Goal: Information Seeking & Learning: Learn about a topic

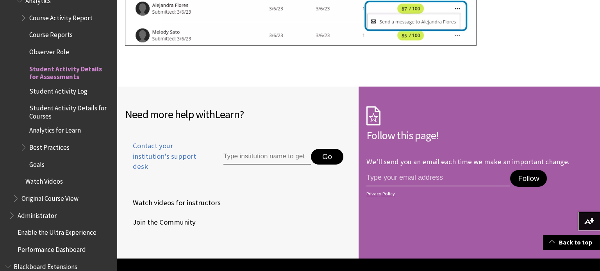
scroll to position [3613, 0]
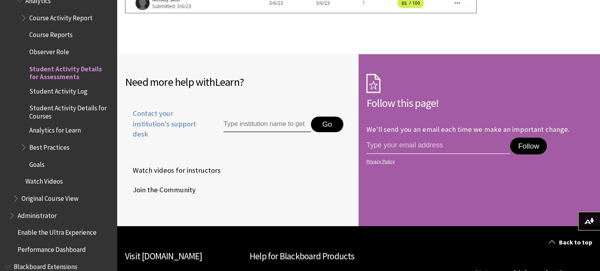
click at [70, 85] on span "Student Activity Log" at bounding box center [58, 90] width 58 height 11
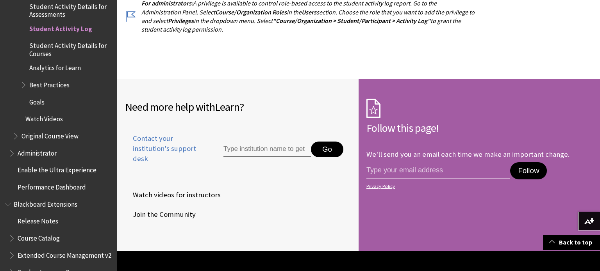
scroll to position [779, 0]
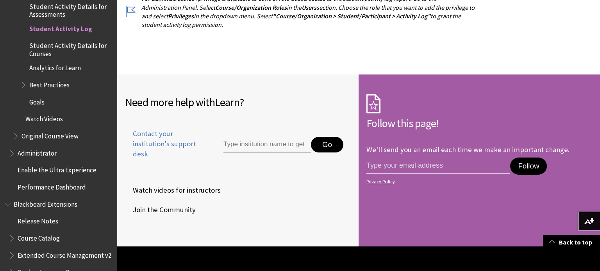
click at [78, 39] on span "Student Activity Details for Courses" at bounding box center [70, 48] width 82 height 18
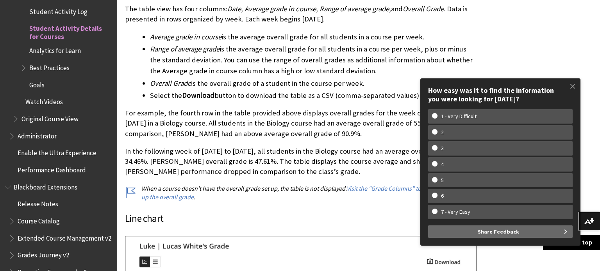
scroll to position [2348, 0]
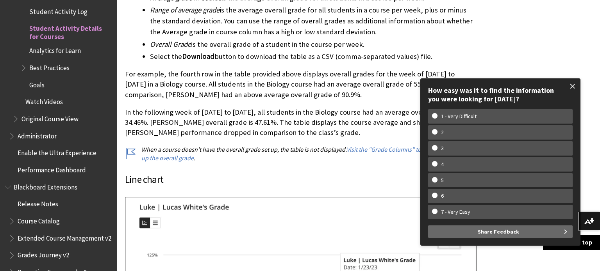
click at [571, 88] on span at bounding box center [572, 86] width 16 height 16
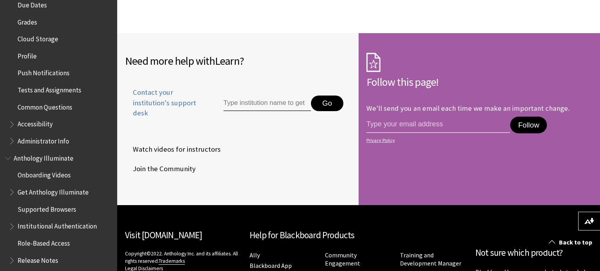
scroll to position [354, 0]
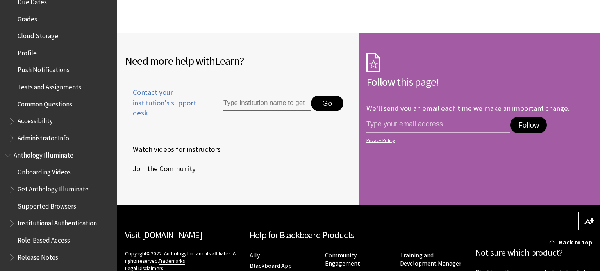
click at [48, 85] on span "Tests and Assignments" at bounding box center [50, 85] width 64 height 11
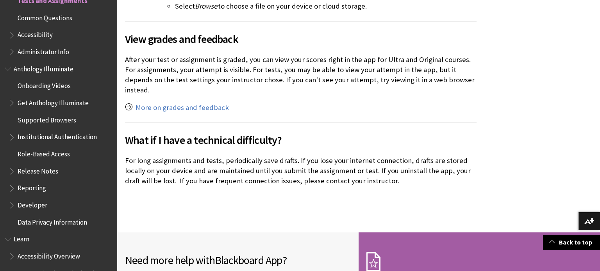
scroll to position [442, 0]
click at [77, 51] on span "Administrator Info" at bounding box center [61, 50] width 104 height 13
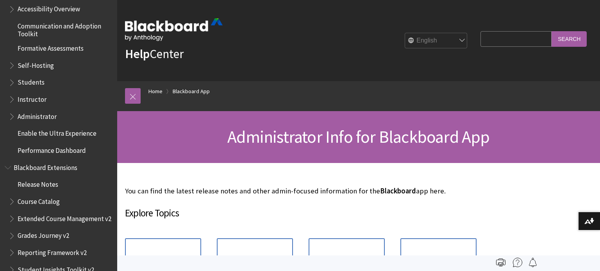
scroll to position [774, 0]
click at [29, 102] on span "Instructor" at bounding box center [32, 97] width 29 height 11
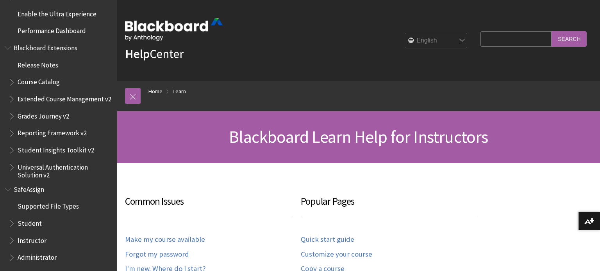
scroll to position [1002, 0]
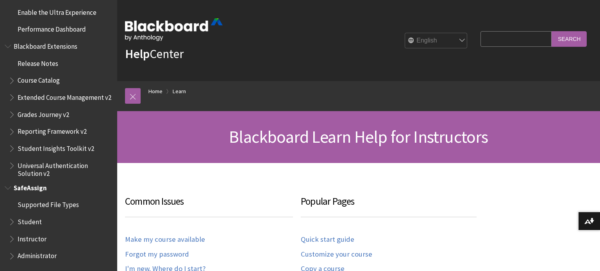
click at [40, 186] on span "SafeAssign" at bounding box center [30, 187] width 33 height 11
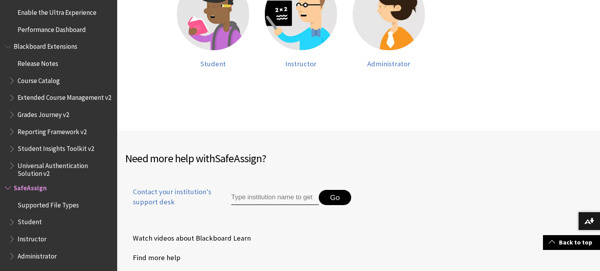
scroll to position [267, 0]
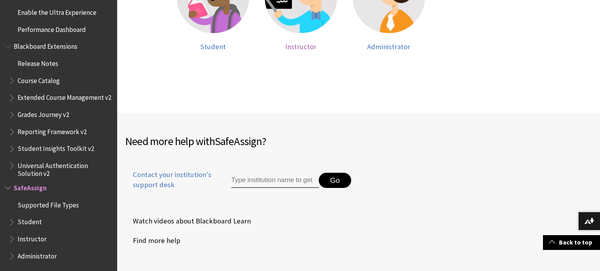
click at [302, 49] on span "Instructor" at bounding box center [300, 46] width 31 height 9
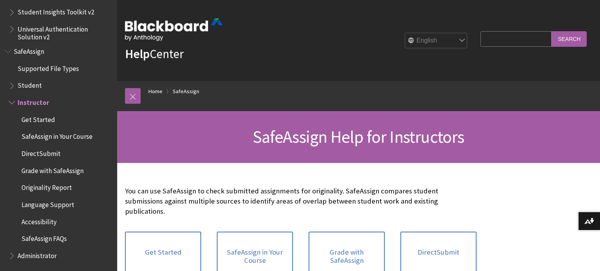
click at [46, 100] on span "Instructor" at bounding box center [34, 101] width 32 height 11
